Goal: Task Accomplishment & Management: Use online tool/utility

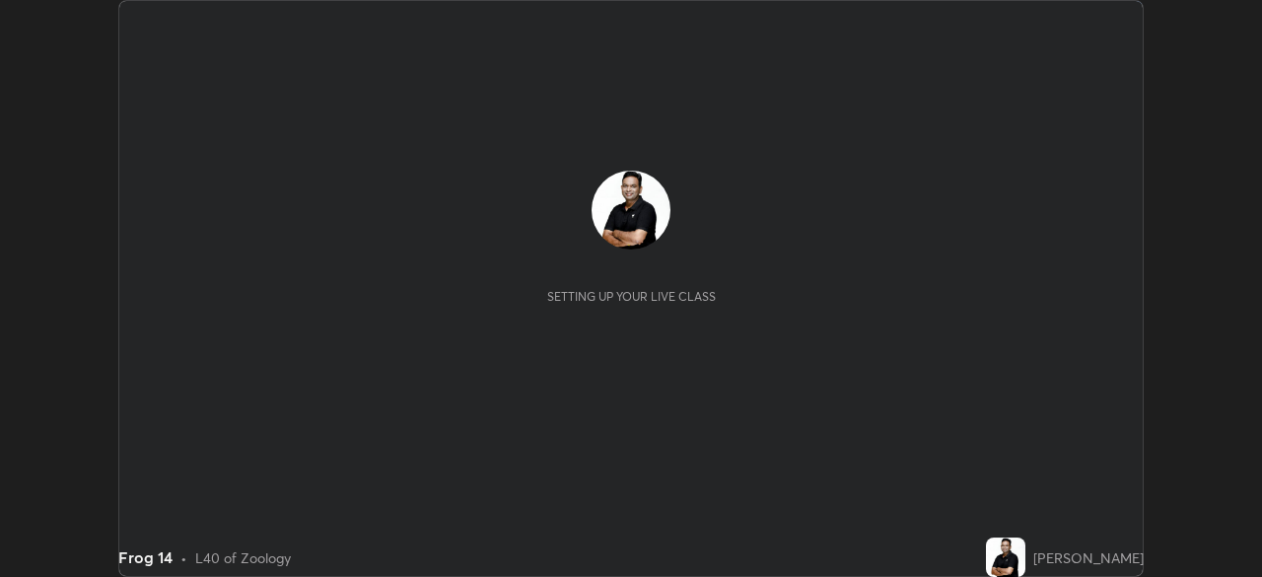
scroll to position [577, 1262]
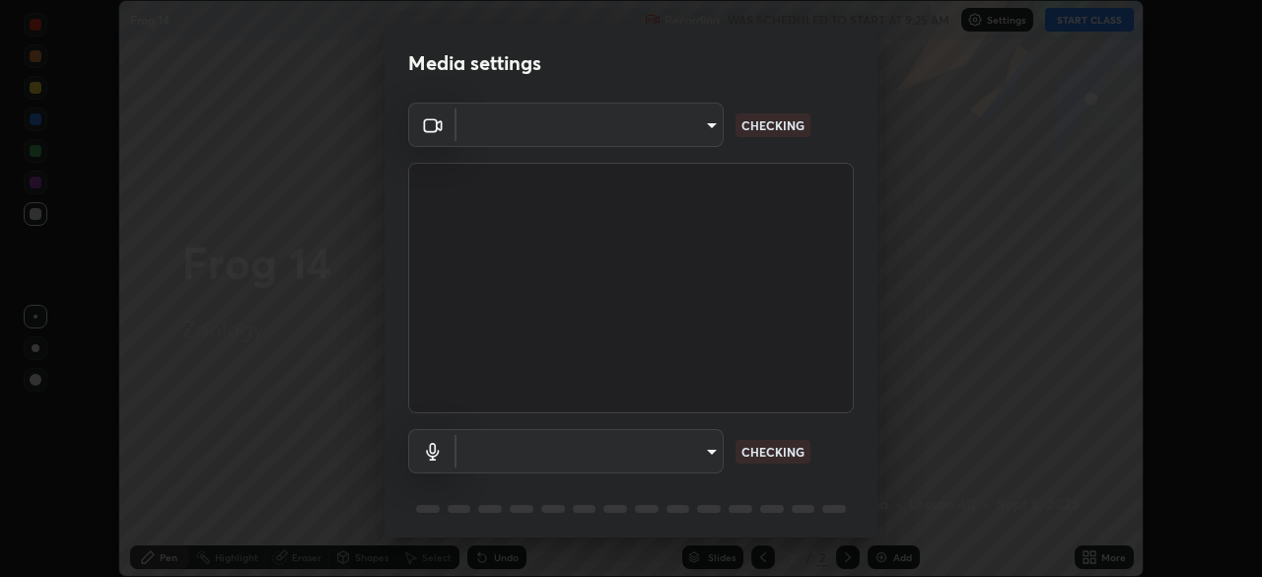
type input "ddeb460be698feac5301e169f53eca599c89e620ae617368e30cc776484c20c4"
click at [707, 445] on body "Erase all Frog 14 Recording WAS SCHEDULED TO START AT 9:25 AM Settings START CL…" at bounding box center [631, 288] width 1262 height 577
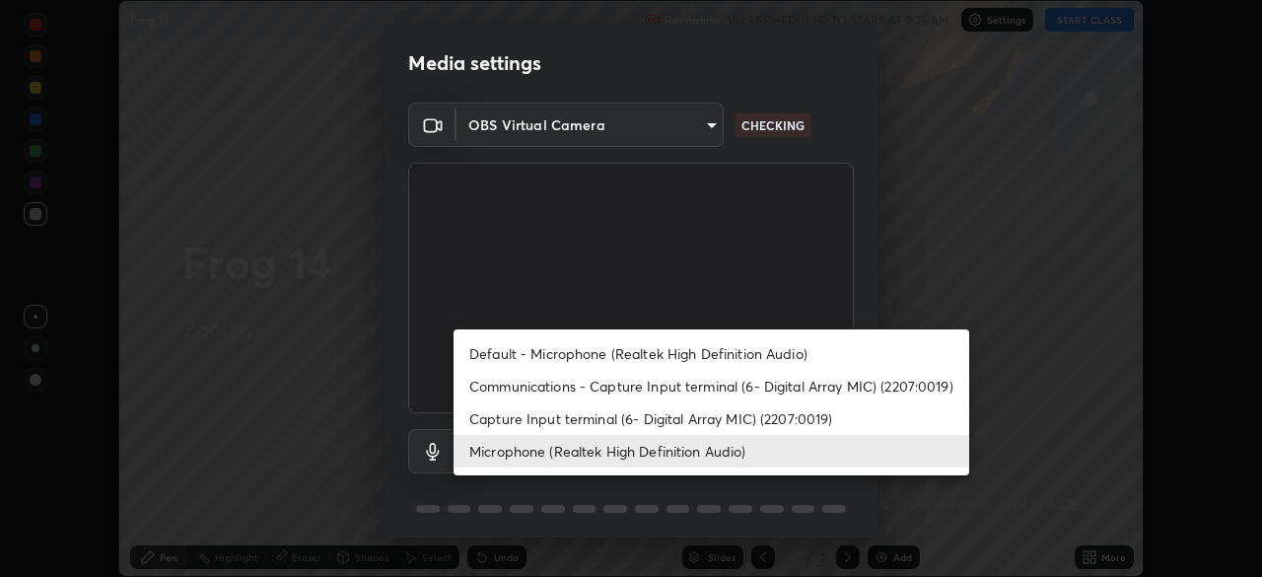
click at [690, 417] on li "Capture Input terminal (6- Digital Array MIC) (2207:0019)" at bounding box center [712, 418] width 516 height 33
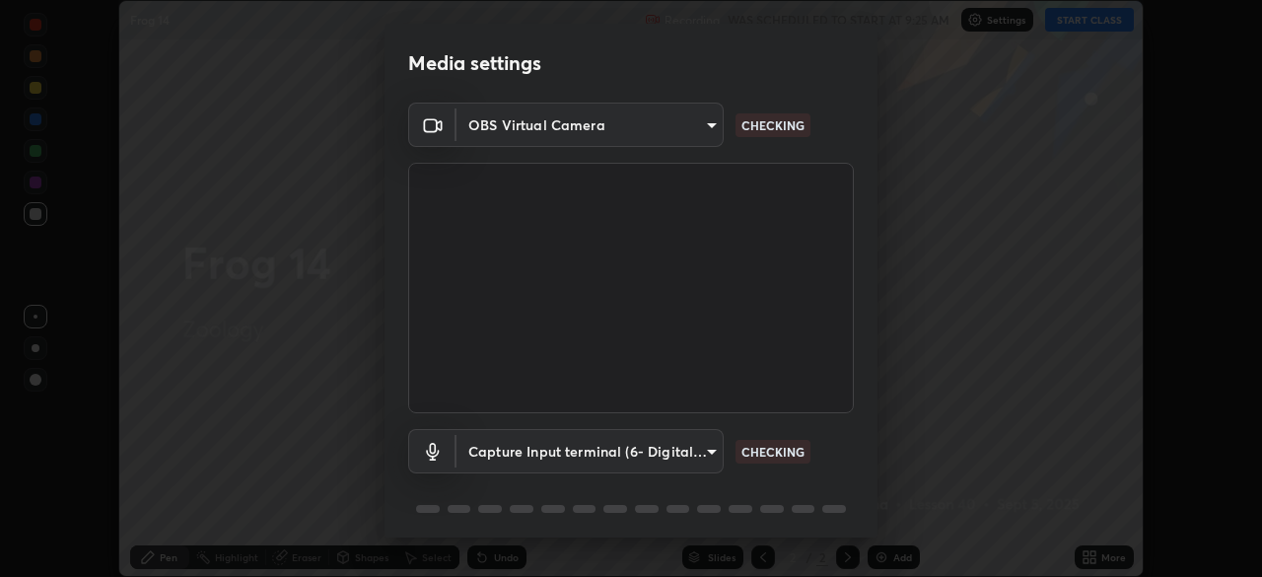
click at [689, 463] on body "Erase all Frog 14 Recording WAS SCHEDULED TO START AT 9:25 AM Settings START CL…" at bounding box center [631, 288] width 1262 height 577
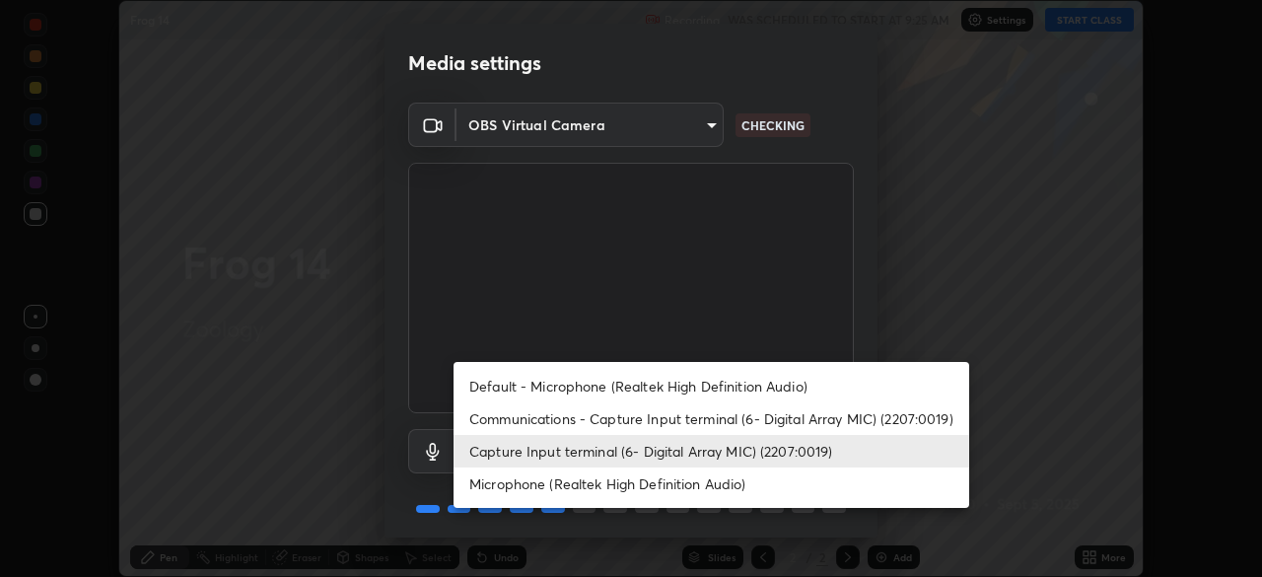
click at [654, 380] on li "Default - Microphone (Realtek High Definition Audio)" at bounding box center [712, 386] width 516 height 33
type input "default"
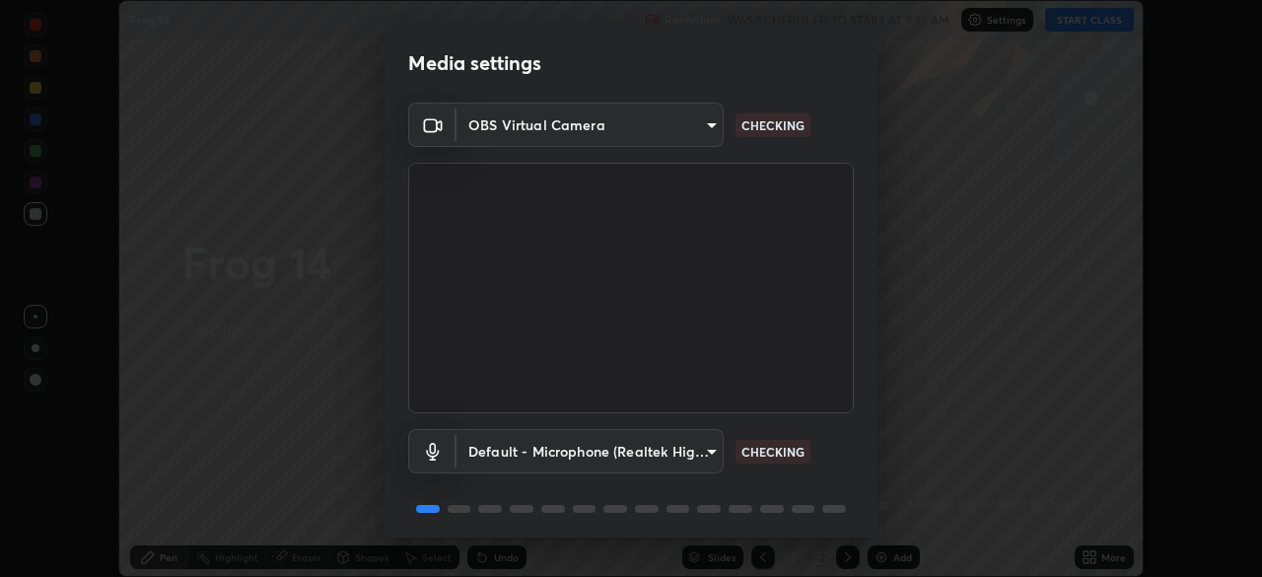
scroll to position [70, 0]
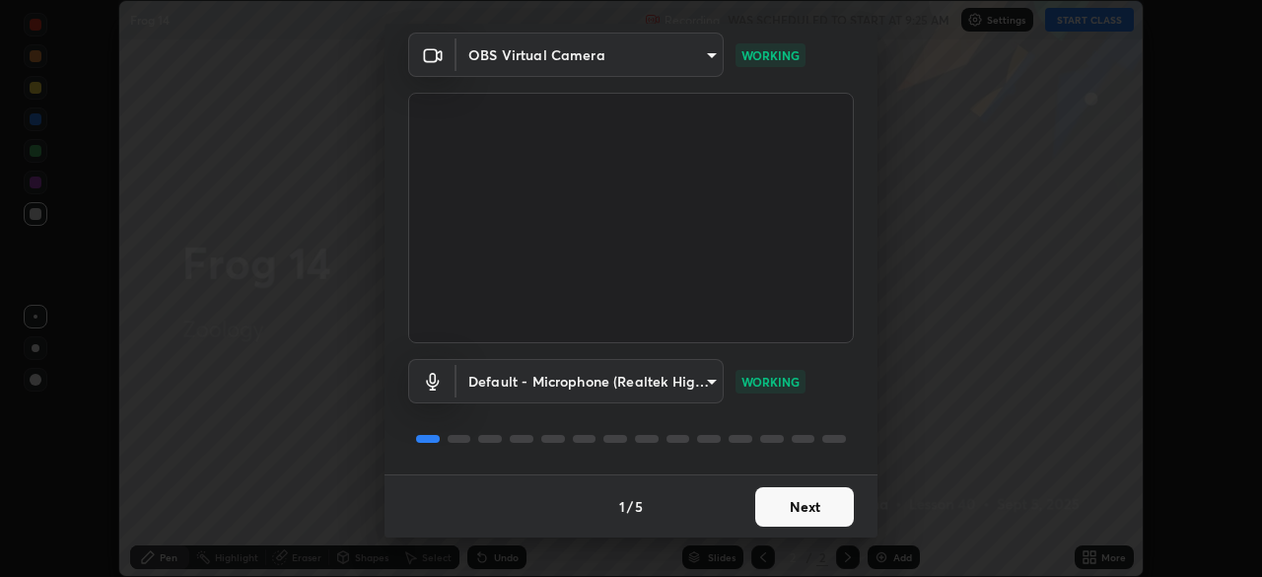
click at [805, 504] on button "Next" at bounding box center [804, 506] width 99 height 39
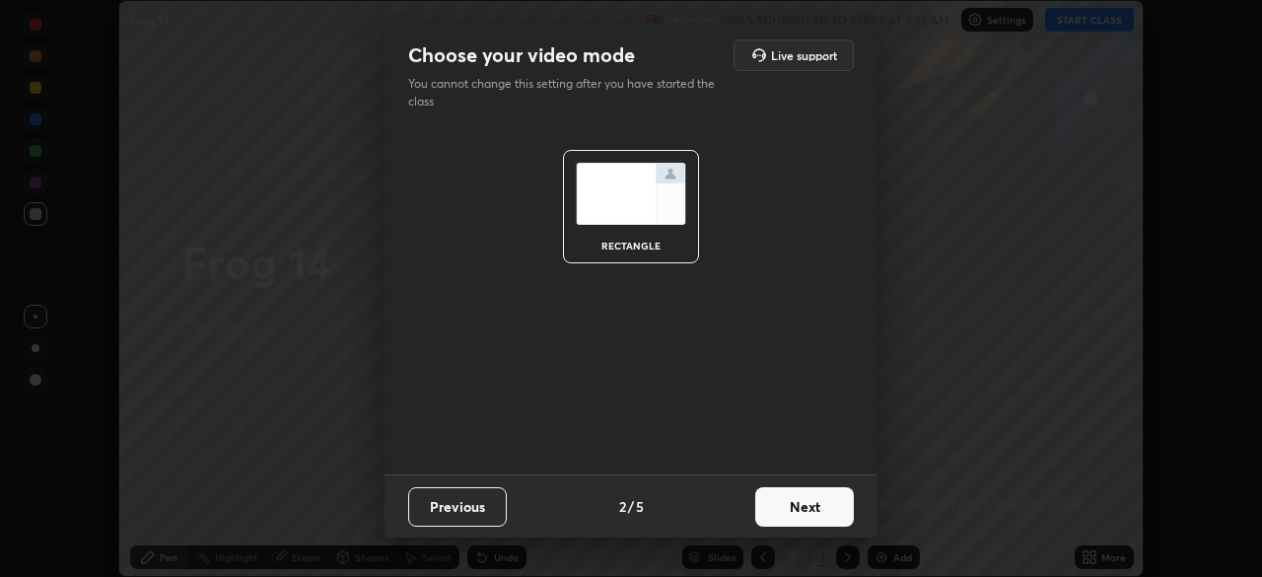
scroll to position [0, 0]
click at [806, 508] on button "Next" at bounding box center [804, 506] width 99 height 39
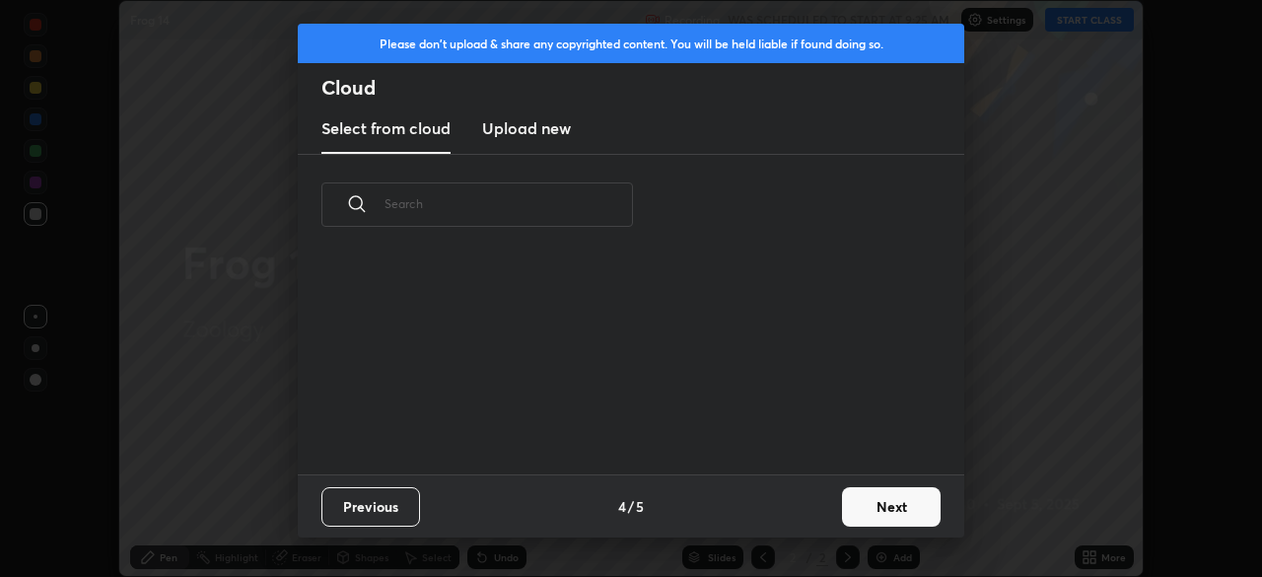
click at [876, 499] on button "Next" at bounding box center [891, 506] width 99 height 39
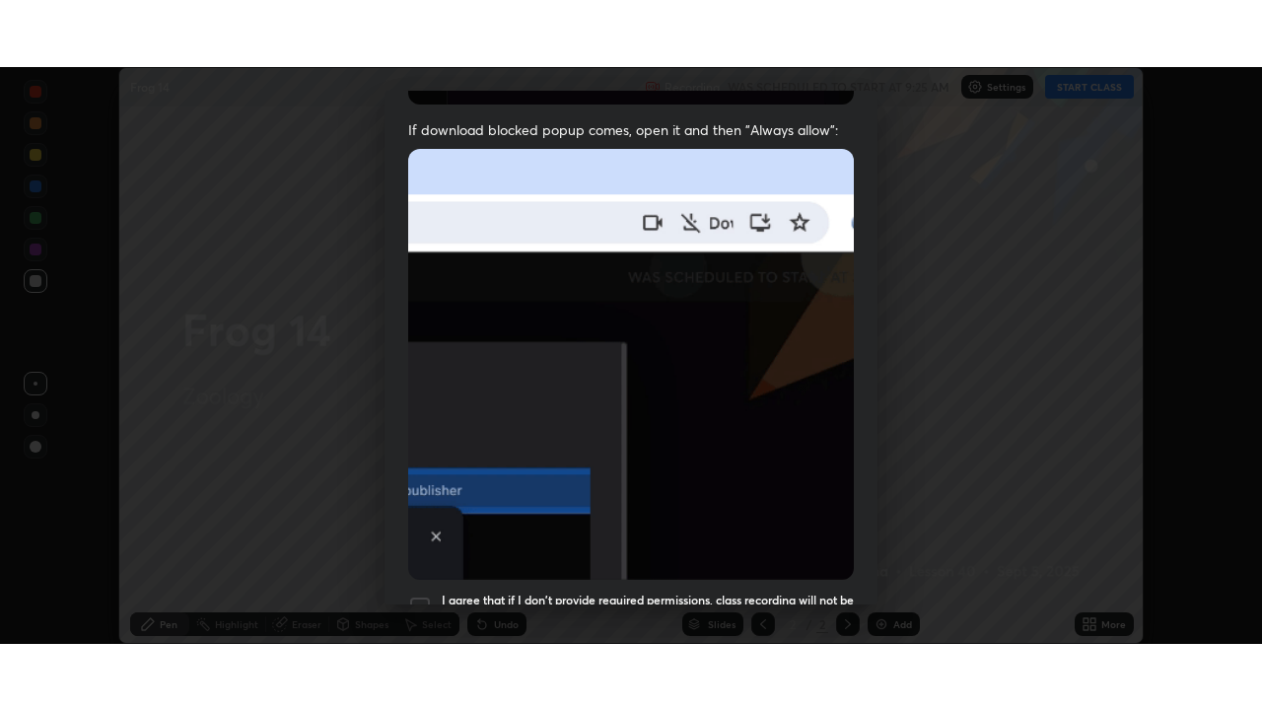
scroll to position [472, 0]
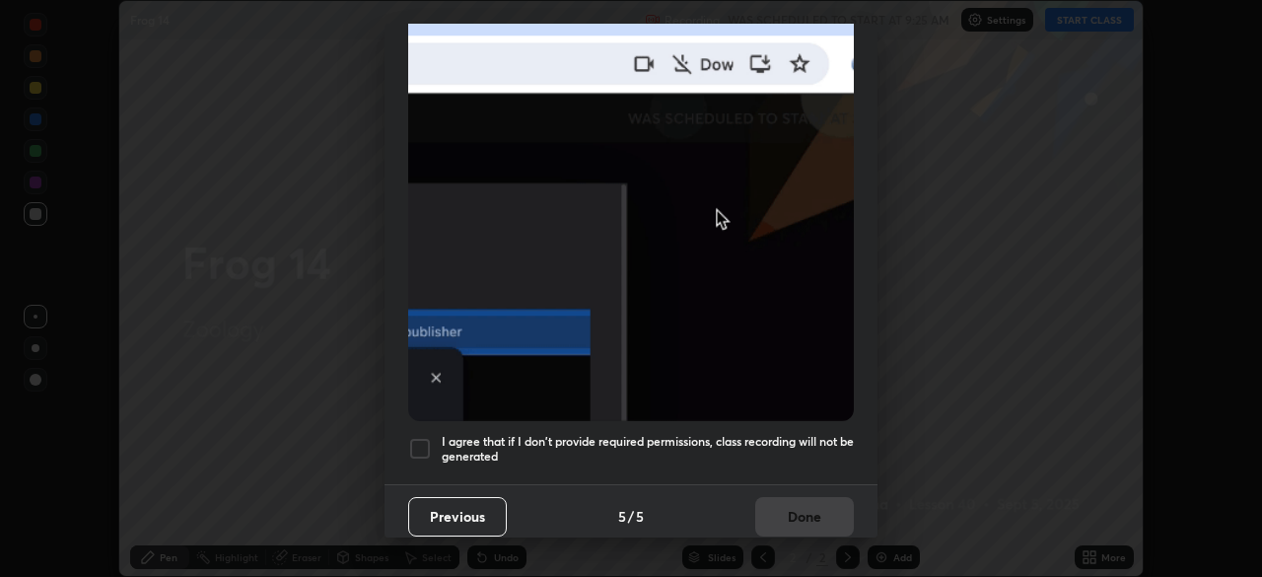
click at [416, 438] on div at bounding box center [420, 449] width 24 height 24
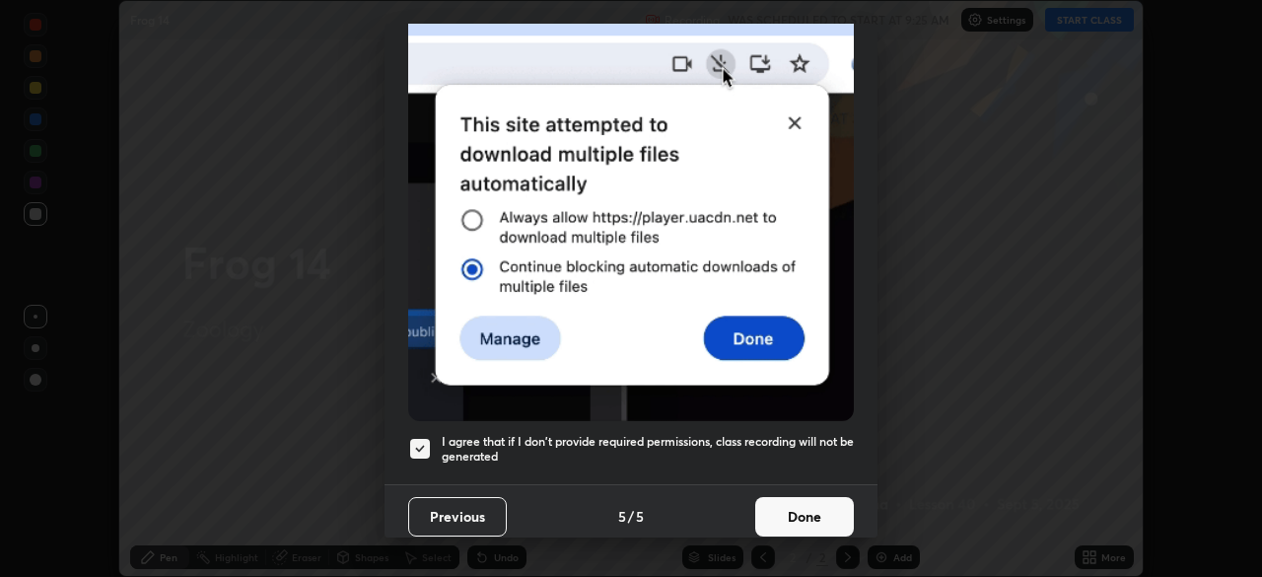
click at [820, 500] on button "Done" at bounding box center [804, 516] width 99 height 39
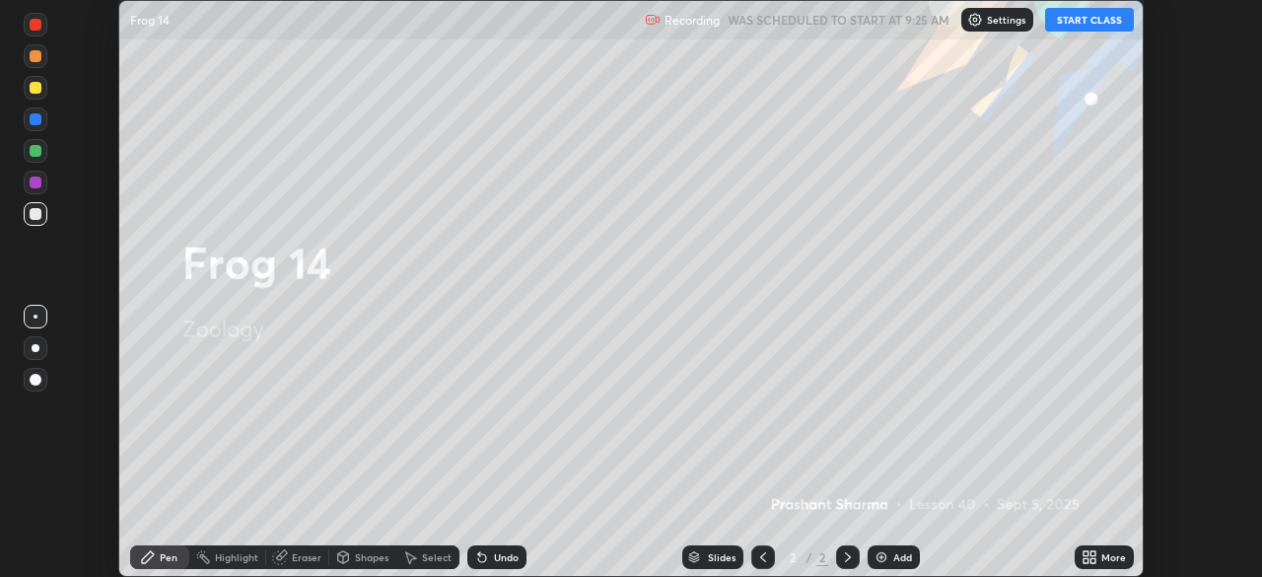
click at [1096, 555] on icon at bounding box center [1090, 557] width 16 height 16
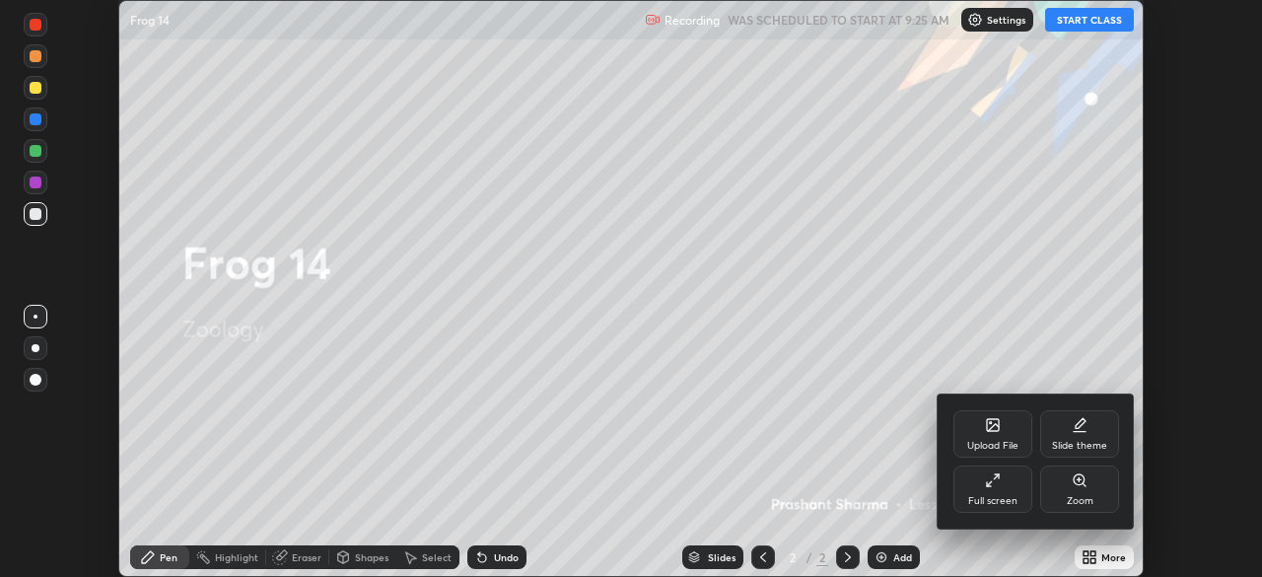
click at [1085, 430] on icon at bounding box center [1080, 425] width 16 height 16
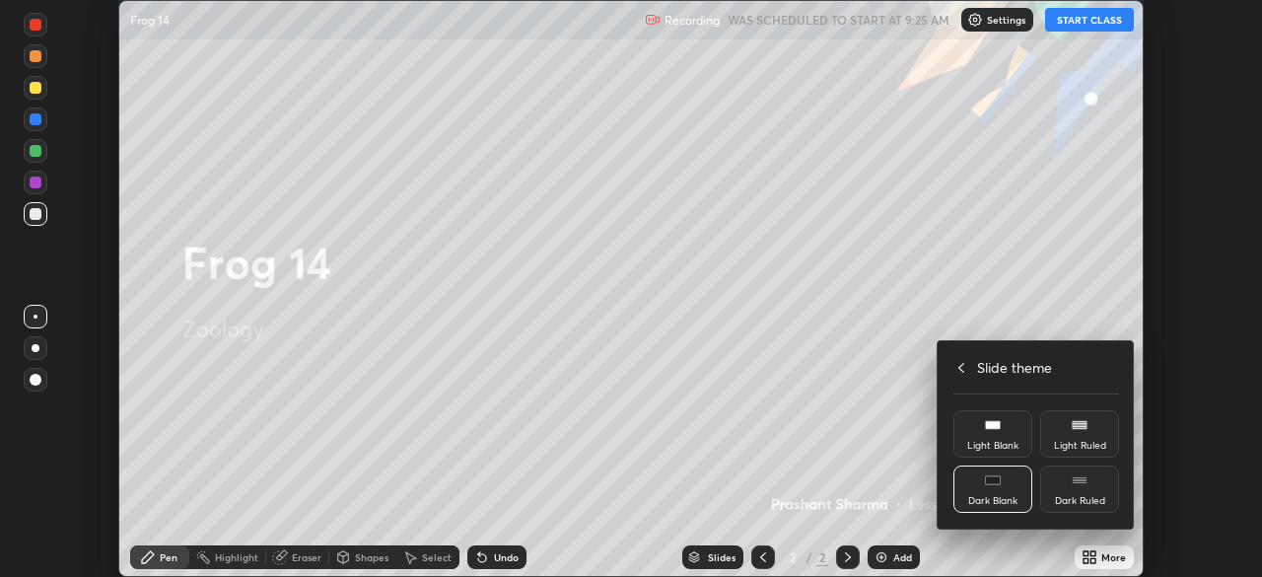
click at [1017, 480] on div "Dark Blank" at bounding box center [992, 488] width 79 height 47
click at [1013, 368] on h4 "Slide theme" at bounding box center [1014, 367] width 75 height 21
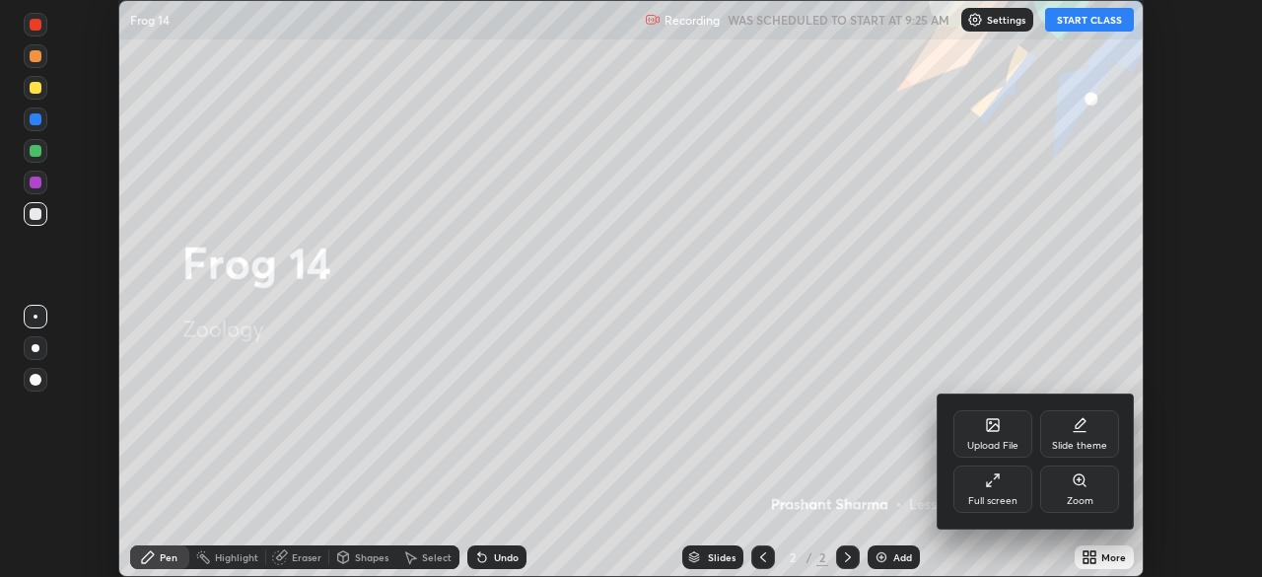
click at [1009, 488] on div "Full screen" at bounding box center [992, 488] width 79 height 47
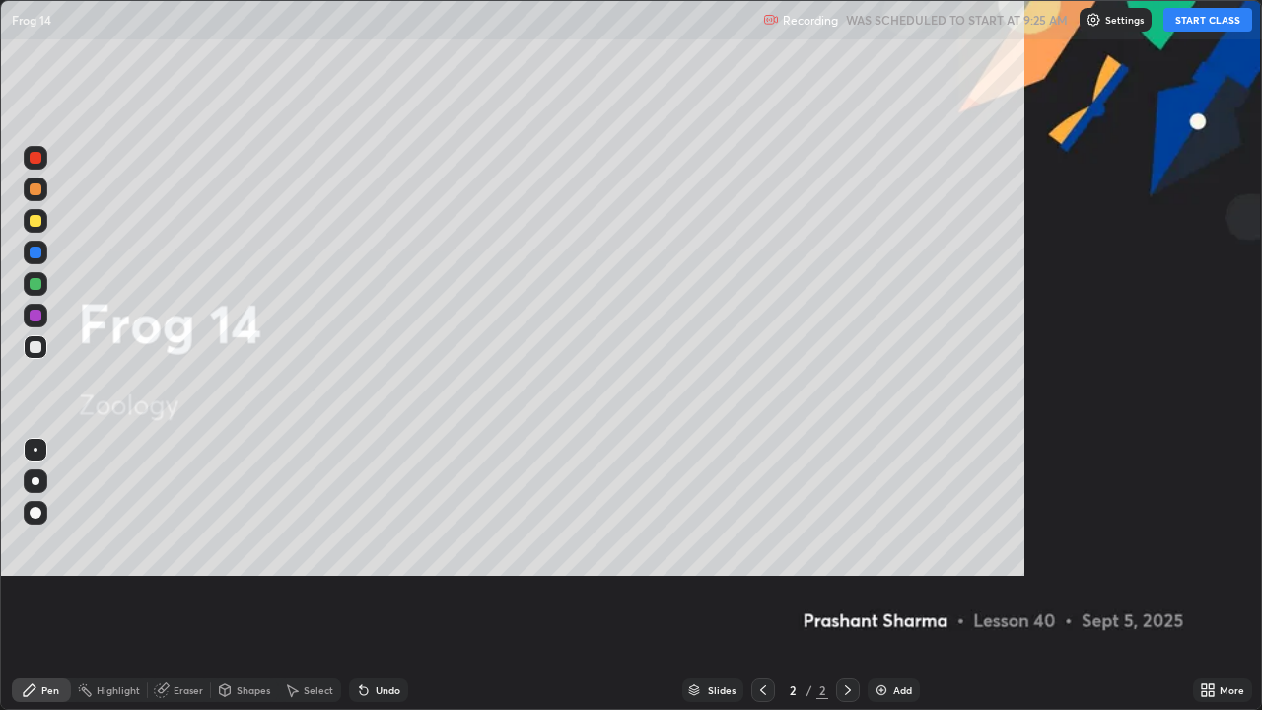
scroll to position [710, 1262]
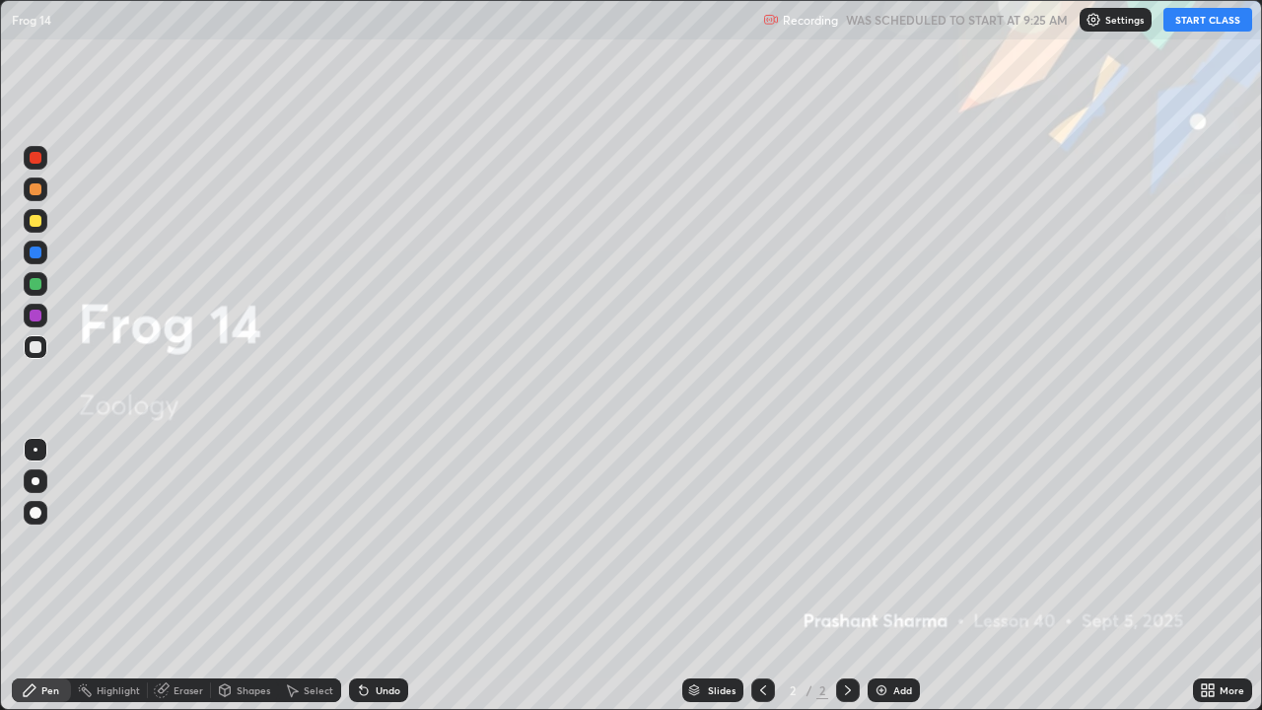
click at [906, 576] on div "Add" at bounding box center [894, 690] width 52 height 24
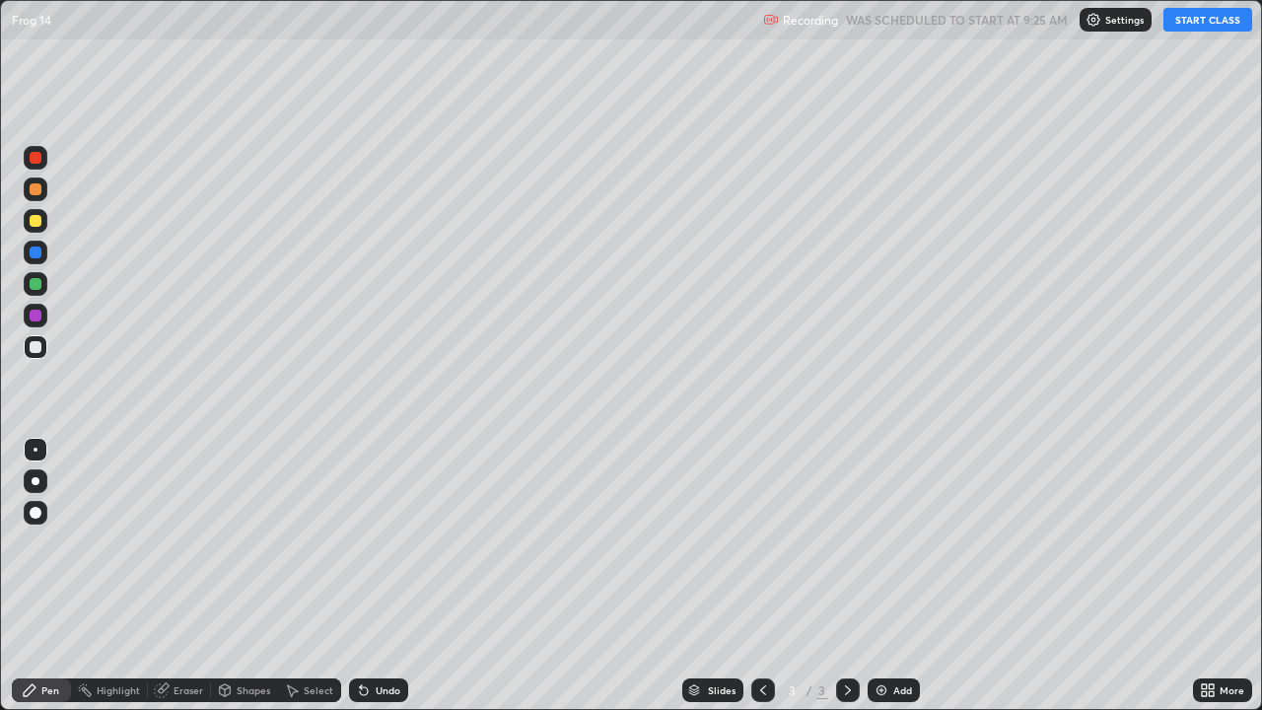
click at [1200, 22] on button "START CLASS" at bounding box center [1207, 20] width 89 height 24
